Goal: Find contact information: Find contact information

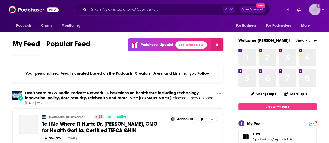
click at [317, 12] on img "Logged in as aridings" at bounding box center [314, 9] width 11 height 11
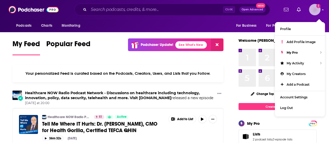
click at [317, 13] on img "Logged in as aridings" at bounding box center [314, 9] width 11 height 11
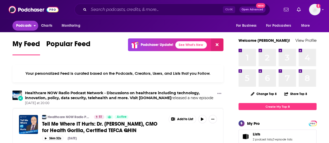
click at [29, 27] on span "Podcasts" at bounding box center [23, 25] width 15 height 7
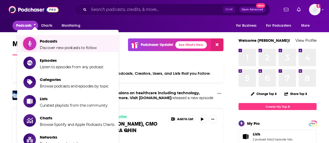
click at [56, 47] on span "Discover new podcasts to follow" at bounding box center [68, 48] width 57 height 5
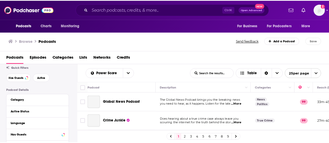
scroll to position [16, 0]
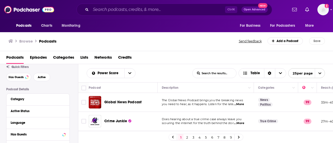
click at [57, 56] on span "Categories" at bounding box center [63, 58] width 21 height 11
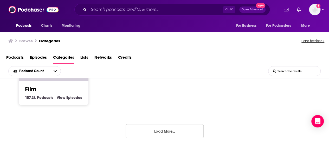
scroll to position [413, 0]
click at [131, 128] on button "Load More..." at bounding box center [165, 131] width 78 height 14
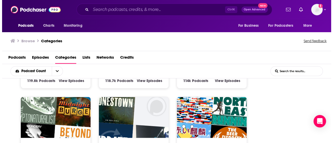
scroll to position [555, 0]
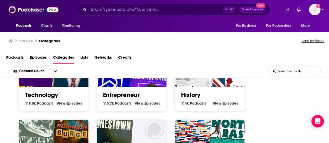
click at [44, 92] on link "Technology" at bounding box center [41, 95] width 33 height 8
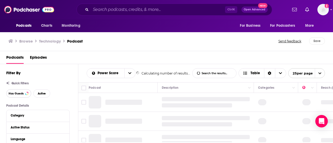
click at [18, 90] on button "Has Guests" at bounding box center [18, 93] width 25 height 8
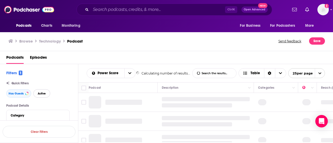
click at [43, 92] on span "Active" at bounding box center [42, 93] width 8 height 3
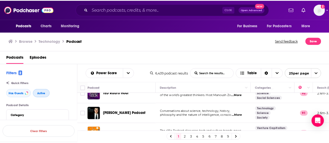
scroll to position [53, 0]
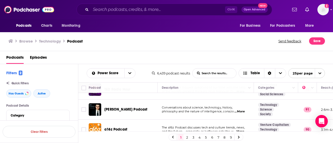
click at [112, 109] on span "[PERSON_NAME] Podcast" at bounding box center [125, 109] width 43 height 4
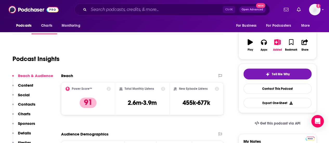
scroll to position [100, 0]
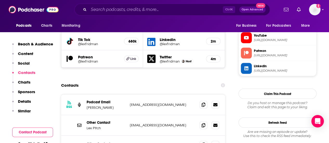
scroll to position [503, 0]
drag, startPoint x: 205, startPoint y: 89, endPoint x: 173, endPoint y: 91, distance: 32.0
click at [173, 124] on p "[EMAIL_ADDRESS][DOMAIN_NAME]" at bounding box center [163, 126] width 66 height 4
drag, startPoint x: 187, startPoint y: 89, endPoint x: 129, endPoint y: 90, distance: 57.5
click at [129, 116] on div "Other Contact [PERSON_NAME] [EMAIL_ADDRESS][DOMAIN_NAME] [DOMAIN_NAME][EMAIL_AD…" at bounding box center [143, 126] width 164 height 21
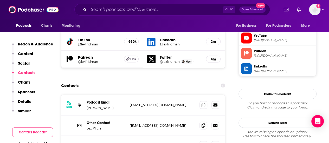
copy p "[EMAIL_ADDRESS][DOMAIN_NAME]"
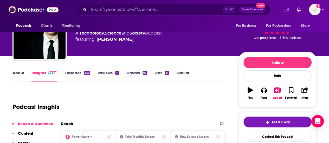
scroll to position [0, 0]
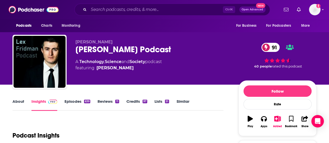
click at [17, 102] on link "About" at bounding box center [18, 105] width 12 height 12
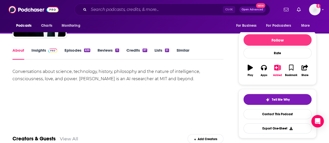
scroll to position [60, 0]
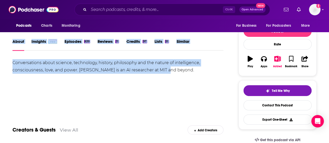
drag, startPoint x: 170, startPoint y: 70, endPoint x: 14, endPoint y: 54, distance: 157.2
click at [39, 72] on div "Conversations about science, technology, history, philosophy and the nature of …" at bounding box center [117, 66] width 211 height 15
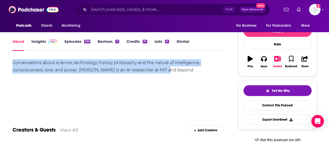
drag, startPoint x: 185, startPoint y: 73, endPoint x: 11, endPoint y: 62, distance: 174.9
copy div "Conversations about science, technology, history, philosophy and the nature of …"
click at [124, 94] on div "Conversations about science, technology, history, philosophy and the nature of …" at bounding box center [117, 77] width 211 height 36
